Goal: Transaction & Acquisition: Download file/media

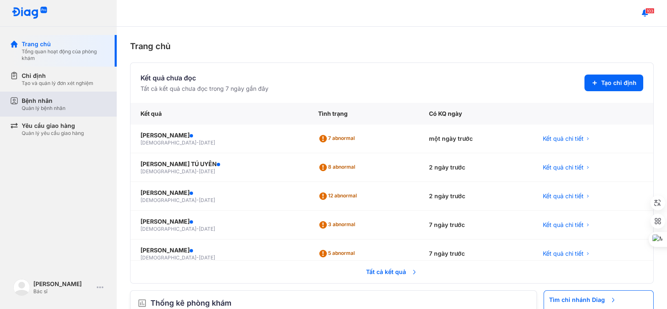
click at [63, 103] on div "Bệnh nhân" at bounding box center [44, 101] width 44 height 8
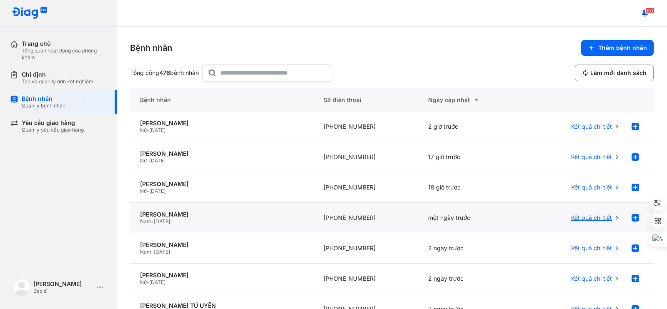
click at [573, 215] on span "Kết quả chi tiết" at bounding box center [591, 218] width 41 height 8
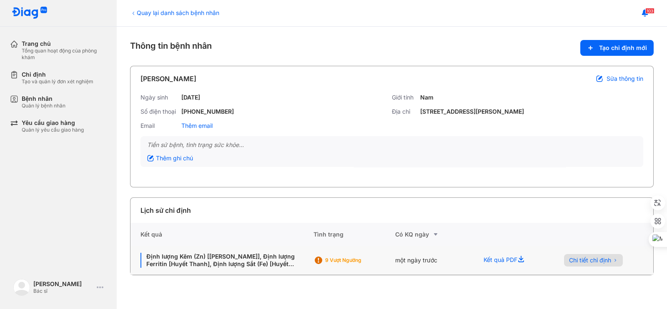
click at [595, 259] on span "Chi tiết chỉ định" at bounding box center [590, 261] width 42 height 8
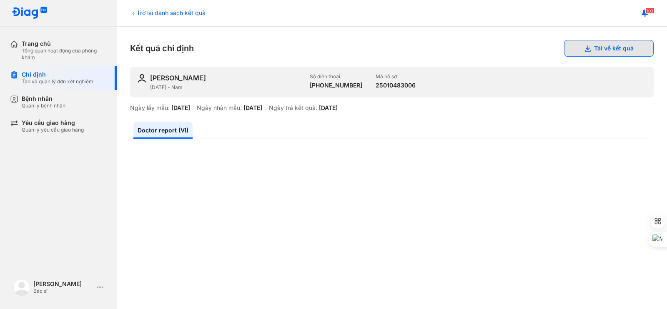
click at [590, 48] on button "Tải về kết quả" at bounding box center [609, 48] width 90 height 17
